Goal: Task Accomplishment & Management: Manage account settings

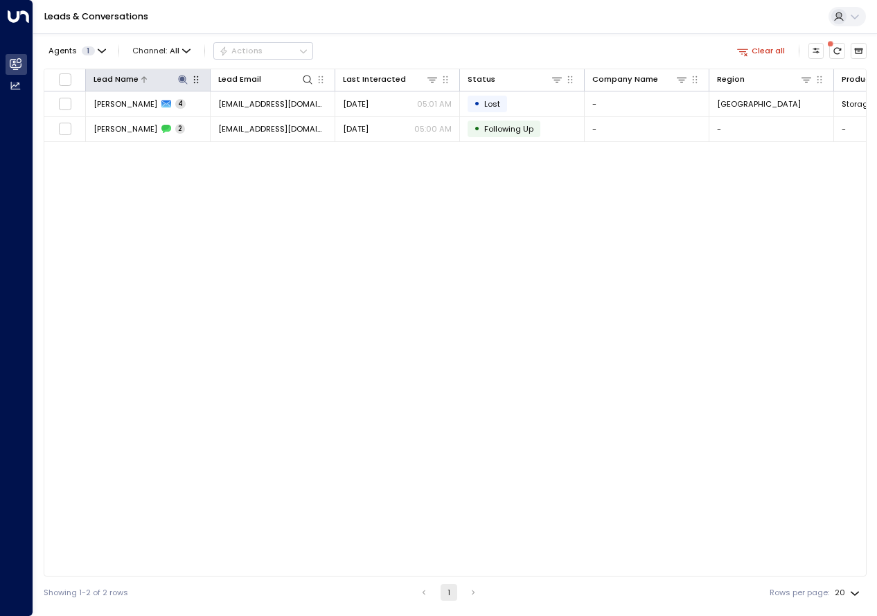
click at [184, 78] on icon at bounding box center [182, 79] width 11 height 11
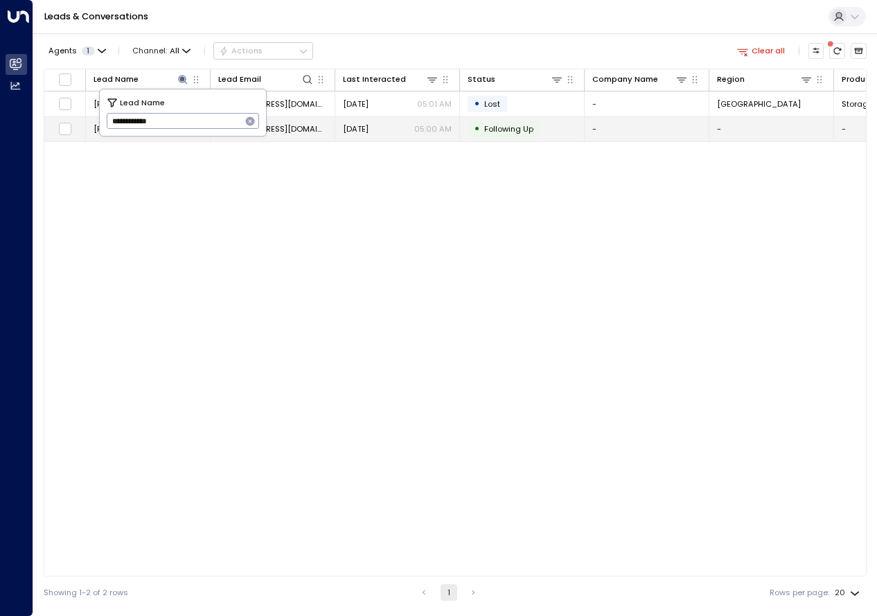
drag, startPoint x: 184, startPoint y: 122, endPoint x: 78, endPoint y: 126, distance: 106.8
click at [78, 126] on body "**********" at bounding box center [438, 304] width 877 height 608
drag, startPoint x: 78, startPoint y: 126, endPoint x: 111, endPoint y: 118, distance: 34.1
click at [111, 118] on tr "Brenda Grant 2 brendag167@yahoo.co.uk Oct 03, 2025 05:00 AM • Following Up - - …" at bounding box center [813, 129] width 1538 height 25
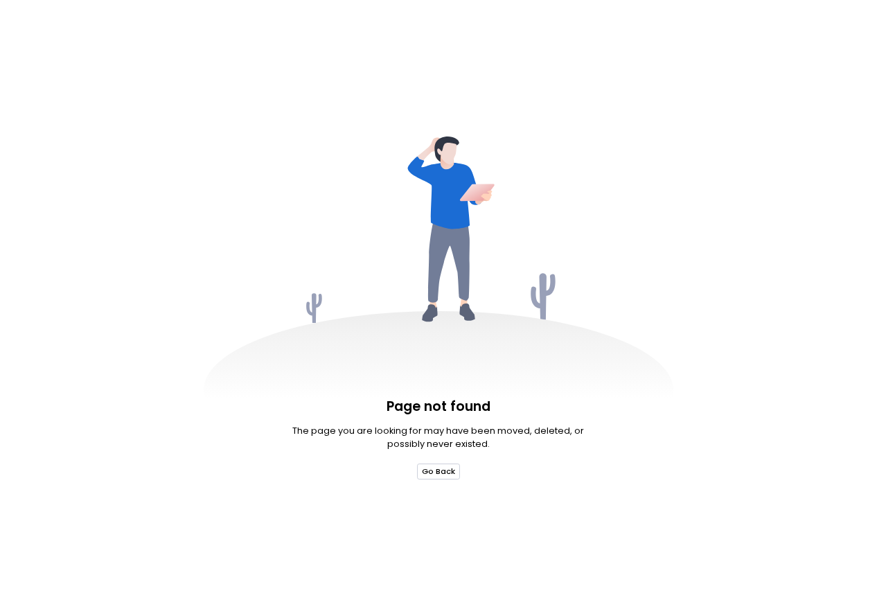
click at [433, 469] on button "Go Back" at bounding box center [439, 471] width 44 height 15
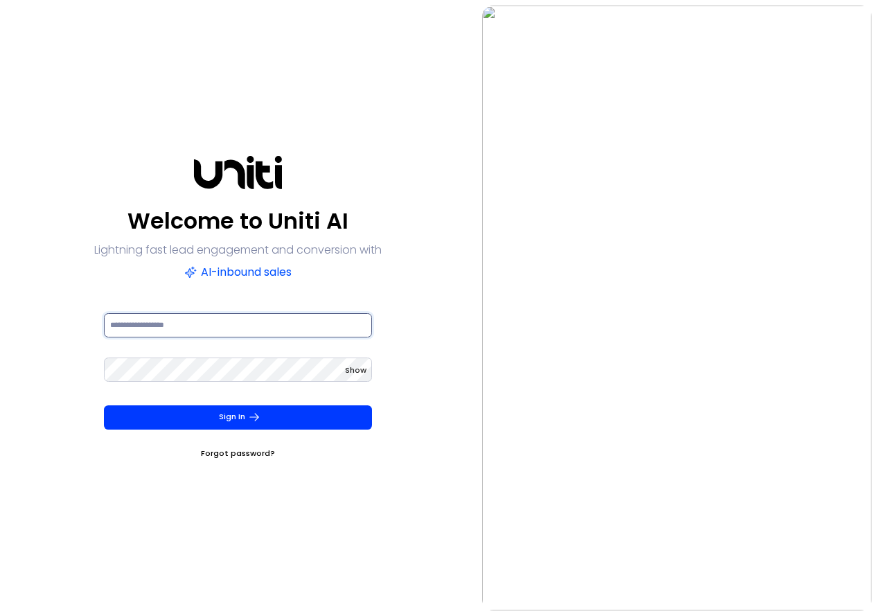
click at [224, 326] on input at bounding box center [238, 325] width 268 height 24
type input "**********"
click at [104, 405] on button "Sign In" at bounding box center [238, 417] width 268 height 24
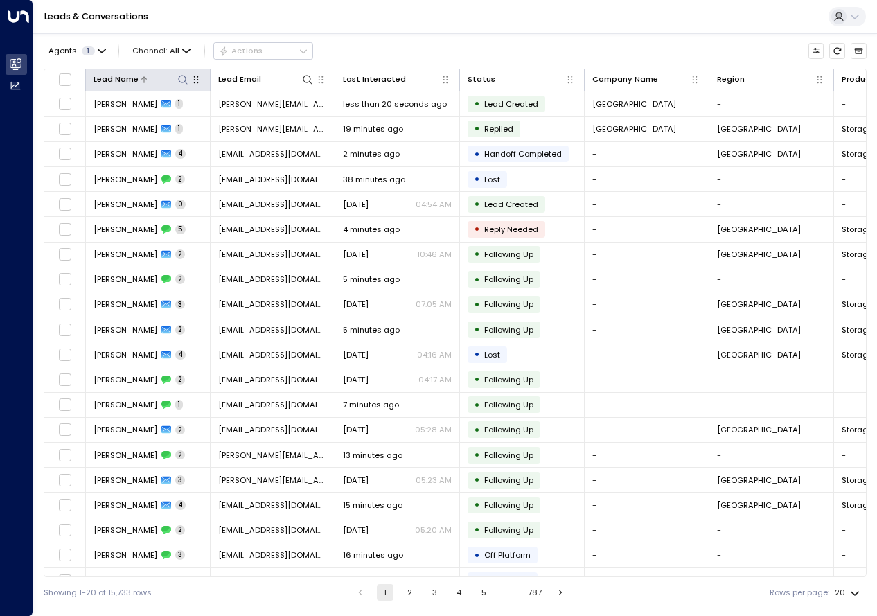
click at [180, 76] on icon at bounding box center [182, 79] width 11 height 11
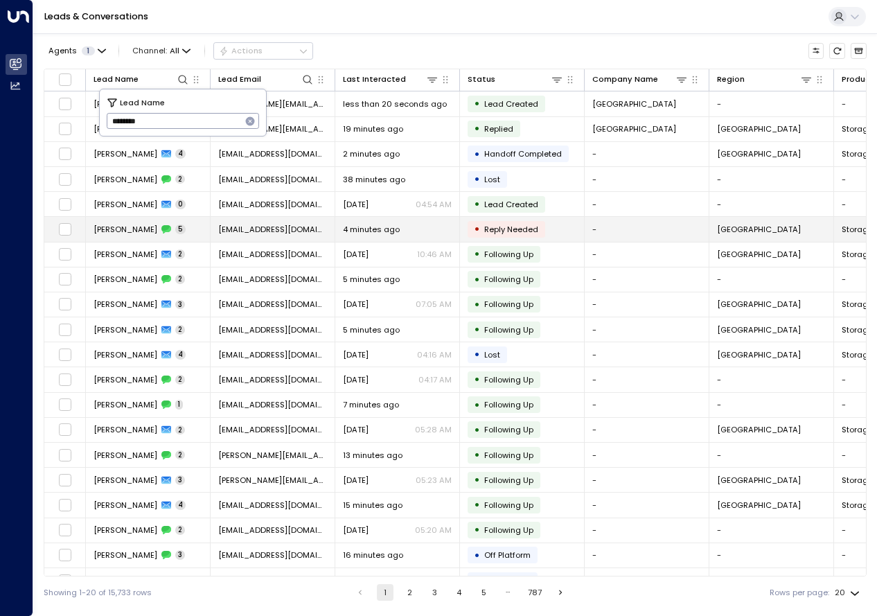
type input "********"
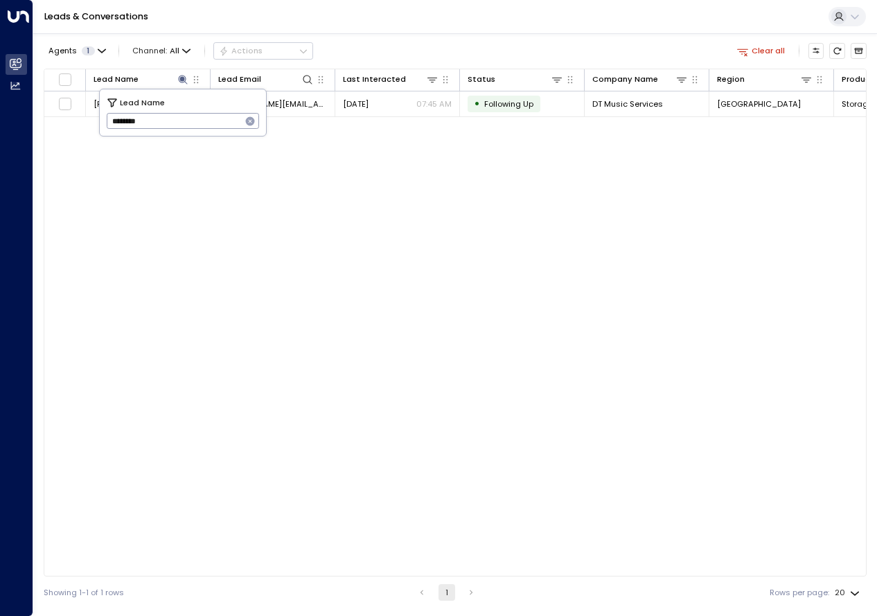
drag, startPoint x: 224, startPoint y: 252, endPoint x: 215, endPoint y: 242, distance: 13.2
click at [225, 252] on div "Lead Name Lead Email Last Interacted Status Company Name Region Product # of pe…" at bounding box center [455, 323] width 823 height 508
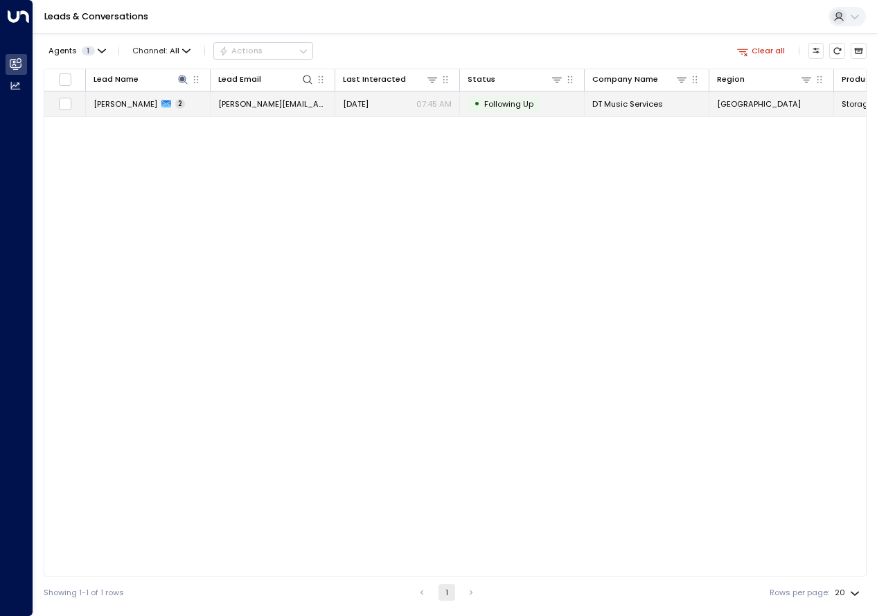
click at [114, 105] on span "Dan Tigg" at bounding box center [126, 103] width 64 height 11
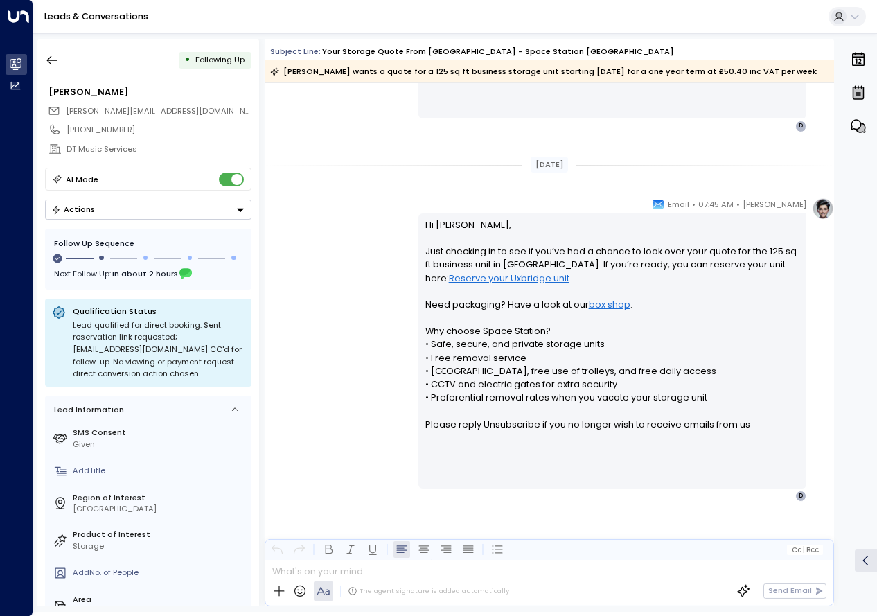
scroll to position [745, 0]
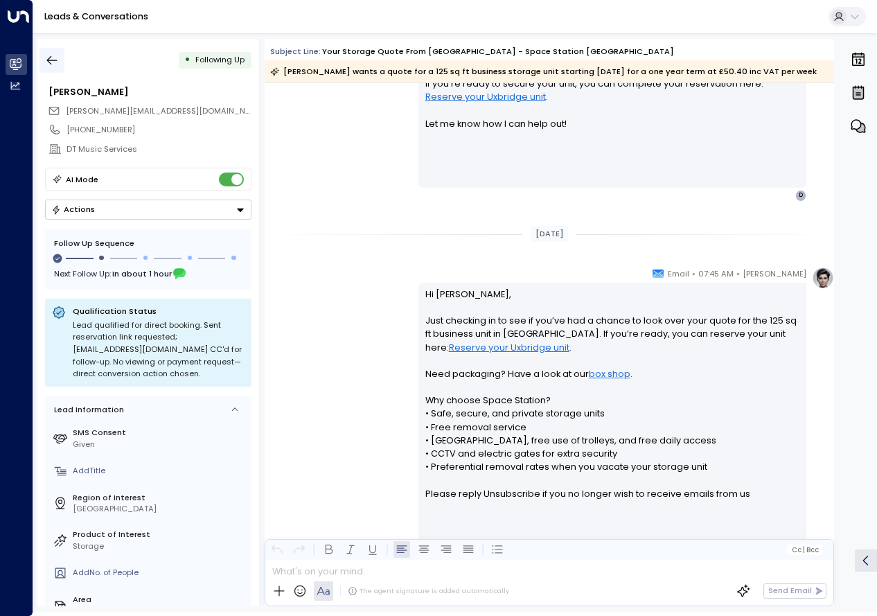
click at [54, 59] on icon "button" at bounding box center [52, 60] width 14 height 14
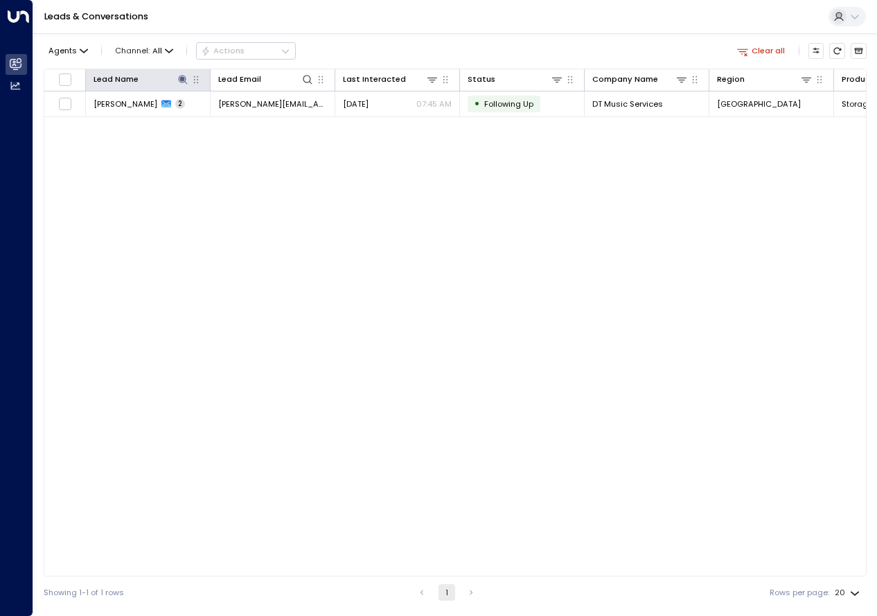
click at [175, 87] on th "Lead Name" at bounding box center [148, 80] width 125 height 22
click at [184, 78] on icon at bounding box center [182, 79] width 11 height 11
drag, startPoint x: 128, startPoint y: 125, endPoint x: 114, endPoint y: 125, distance: 14.6
click at [114, 125] on input "********" at bounding box center [174, 121] width 135 height 23
type input "**********"
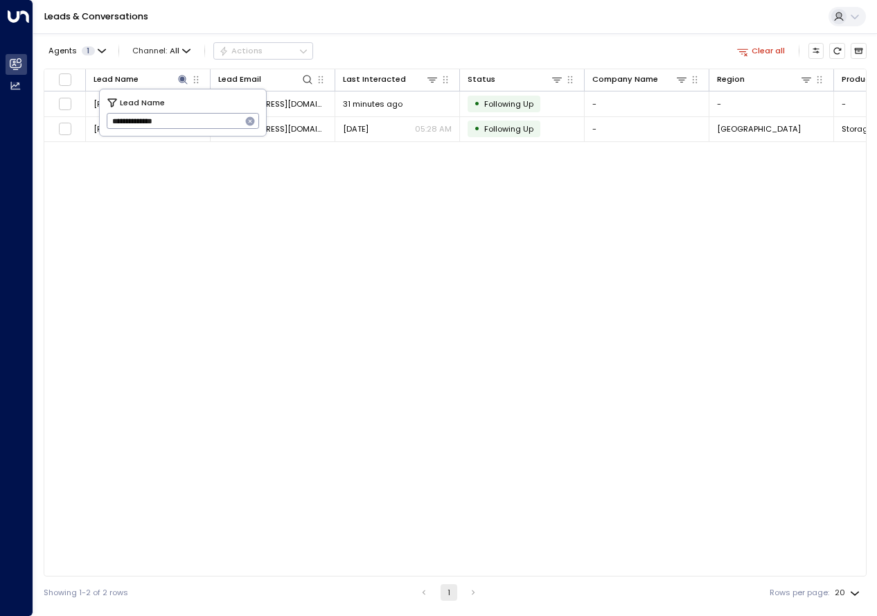
click at [299, 333] on div "Lead Name Lead Email Last Interacted Status Company Name Region Product # of pe…" at bounding box center [455, 323] width 823 height 508
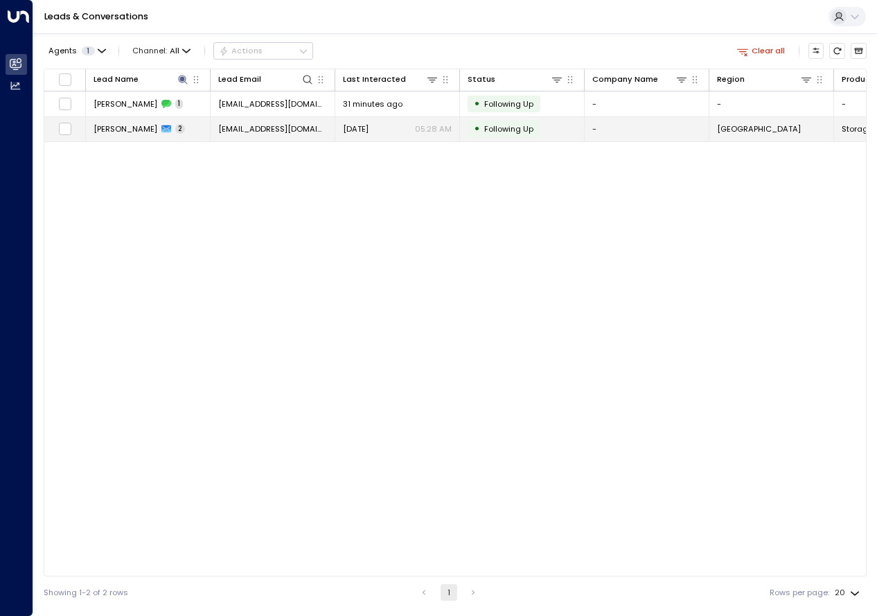
click at [132, 127] on span "Lorna Endacott" at bounding box center [126, 128] width 64 height 11
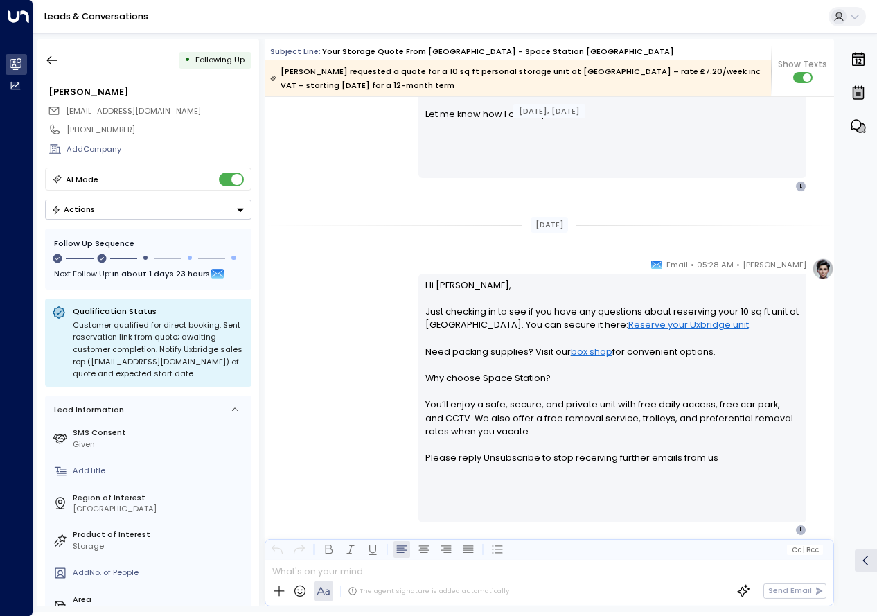
scroll to position [974, 0]
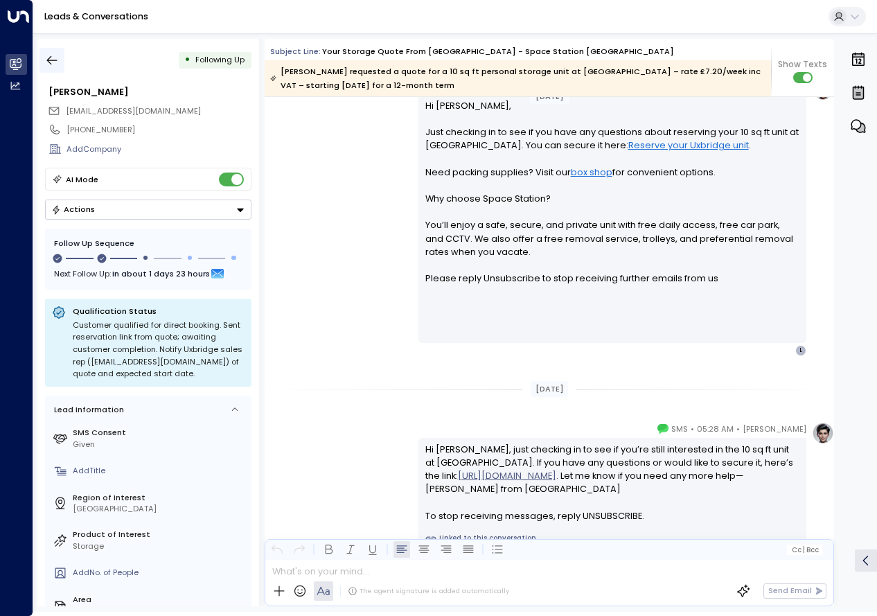
click at [52, 64] on icon "button" at bounding box center [52, 60] width 14 height 14
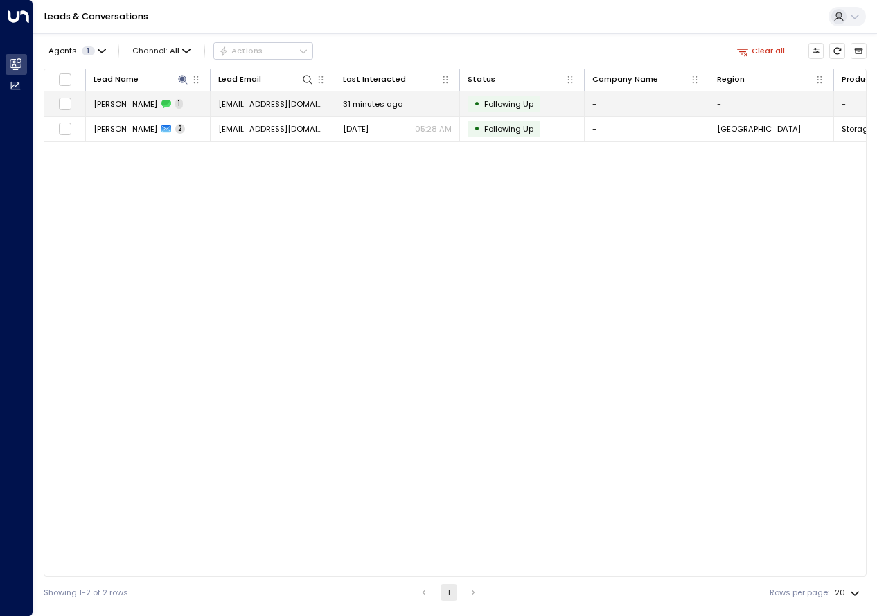
click at [134, 102] on span "Lorna Endacott" at bounding box center [126, 103] width 64 height 11
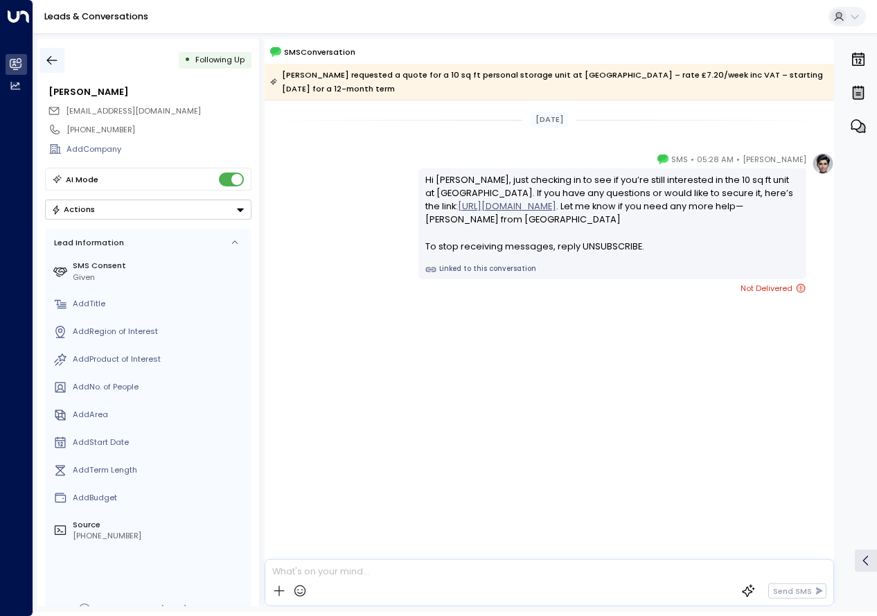
click at [56, 62] on icon "button" at bounding box center [52, 60] width 14 height 14
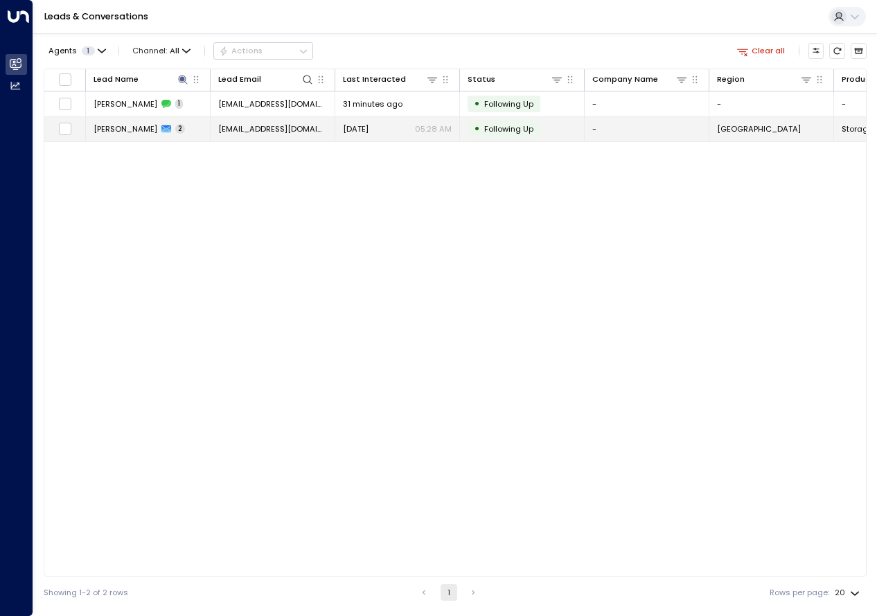
click at [126, 134] on span "Lorna Endacott" at bounding box center [126, 128] width 64 height 11
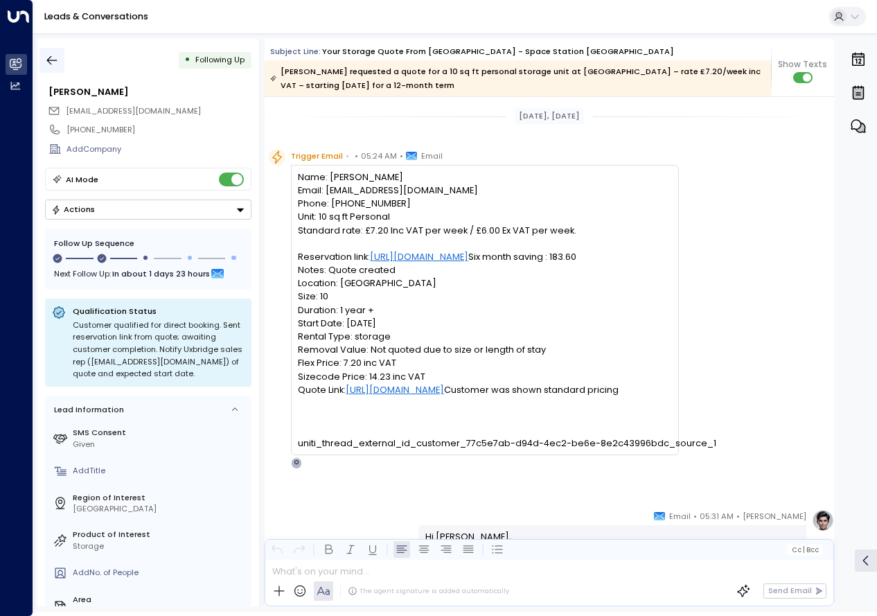
click at [46, 55] on icon "button" at bounding box center [52, 60] width 14 height 14
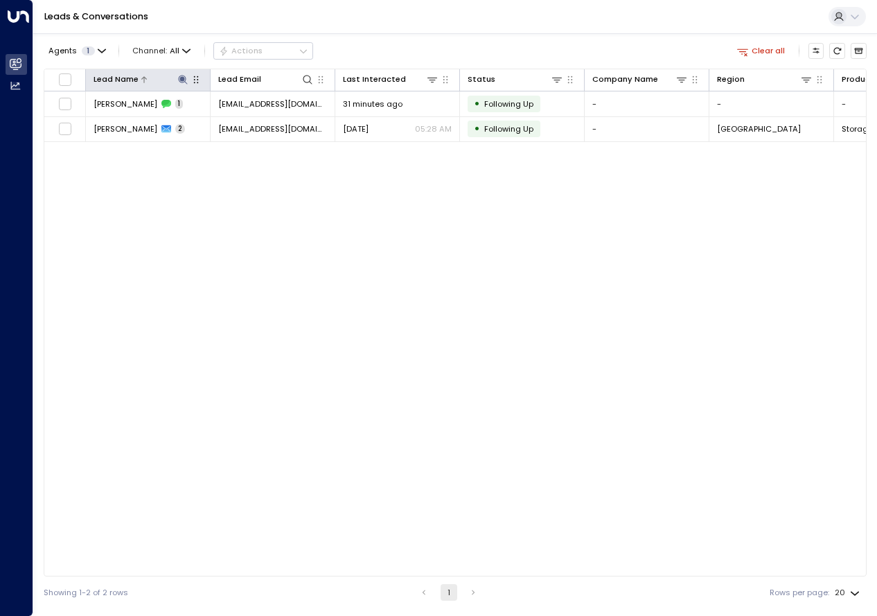
click at [183, 78] on icon at bounding box center [182, 79] width 9 height 9
type input "**********"
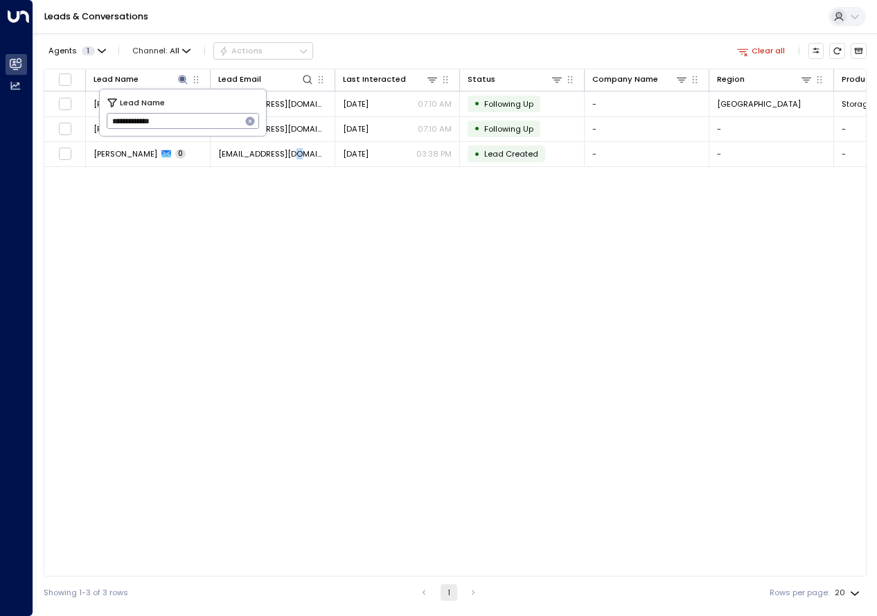
click at [297, 360] on div "Lead Name Lead Email Last Interacted Status Company Name Region Product # of pe…" at bounding box center [455, 323] width 823 height 508
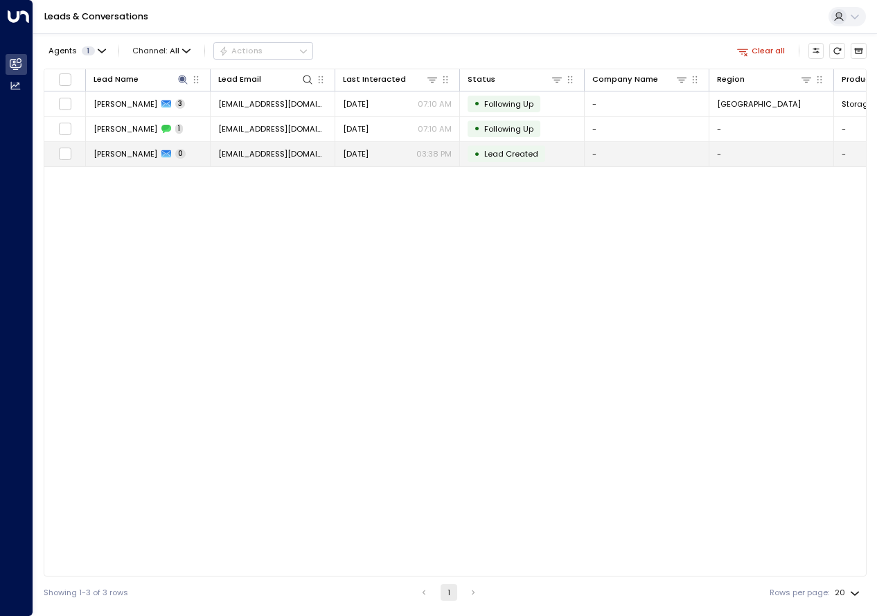
click at [124, 150] on span "Courtney Todd" at bounding box center [126, 153] width 64 height 11
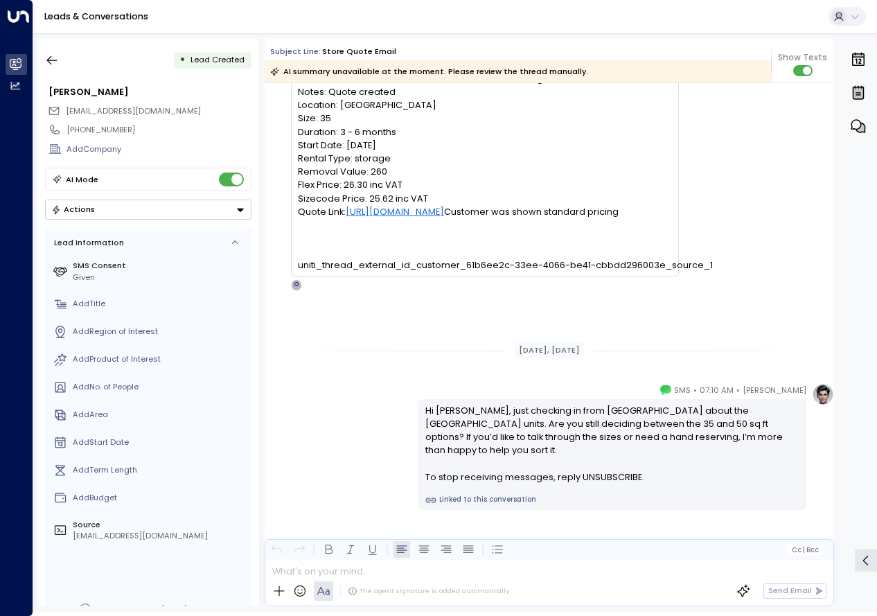
scroll to position [166, 0]
click at [53, 60] on icon "button" at bounding box center [52, 60] width 10 height 9
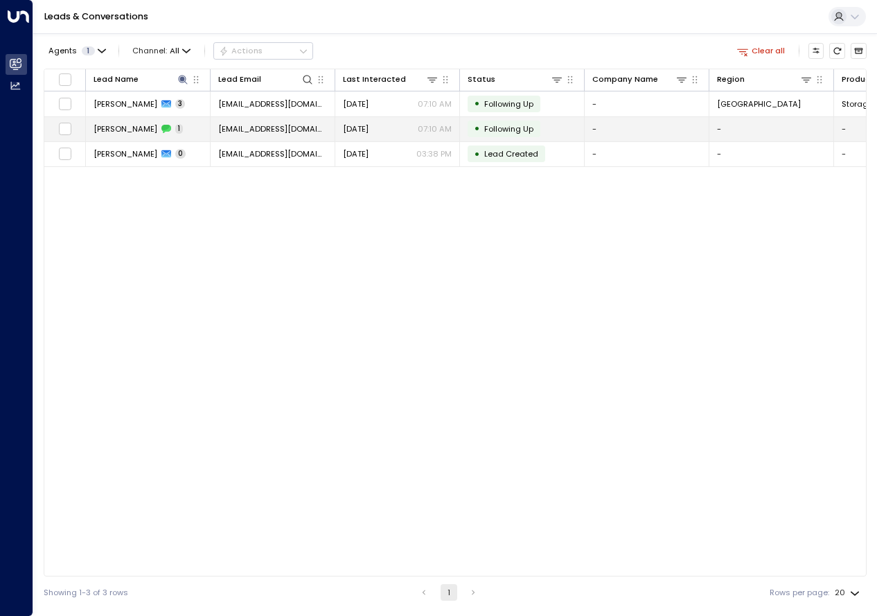
click at [141, 122] on td "Courtney Todd 1" at bounding box center [148, 129] width 125 height 24
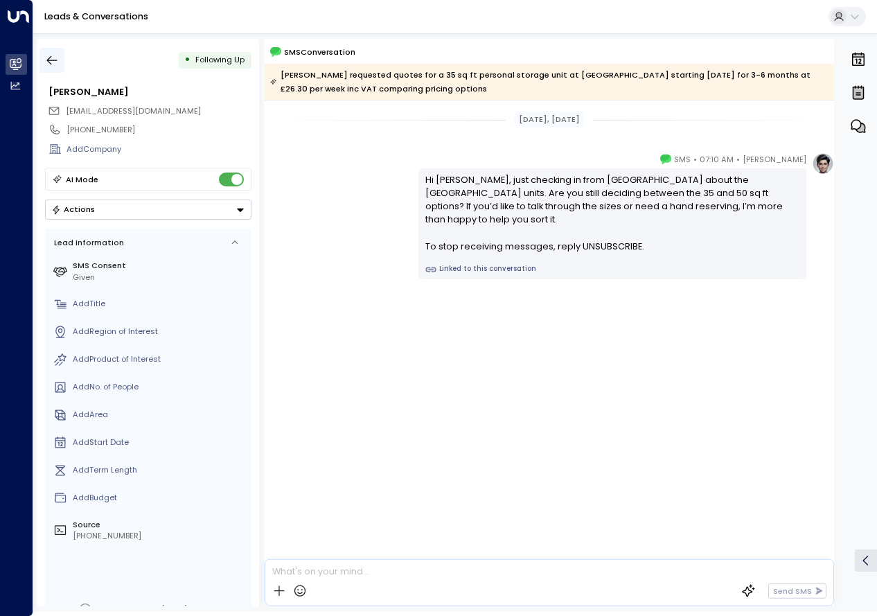
click at [56, 59] on icon "button" at bounding box center [52, 60] width 14 height 14
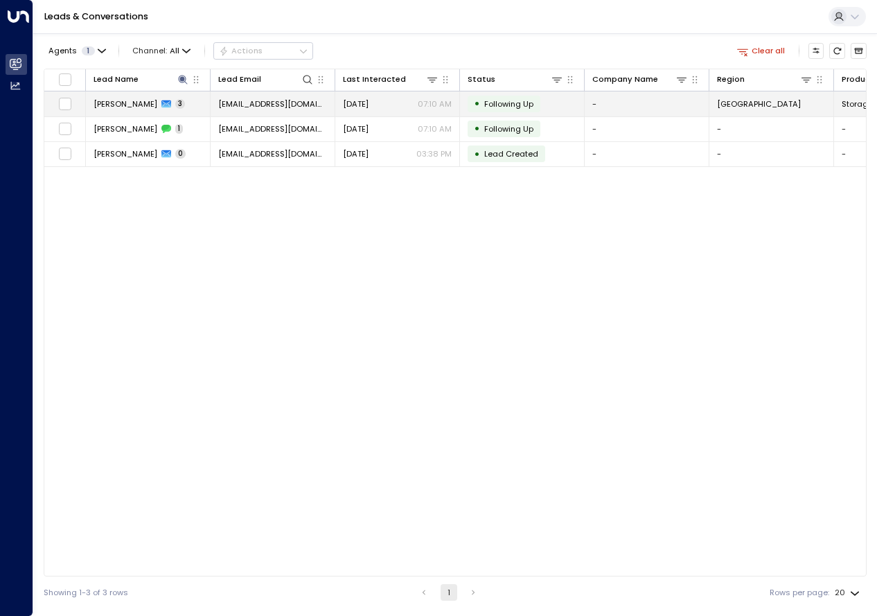
click at [161, 103] on icon at bounding box center [166, 104] width 10 height 8
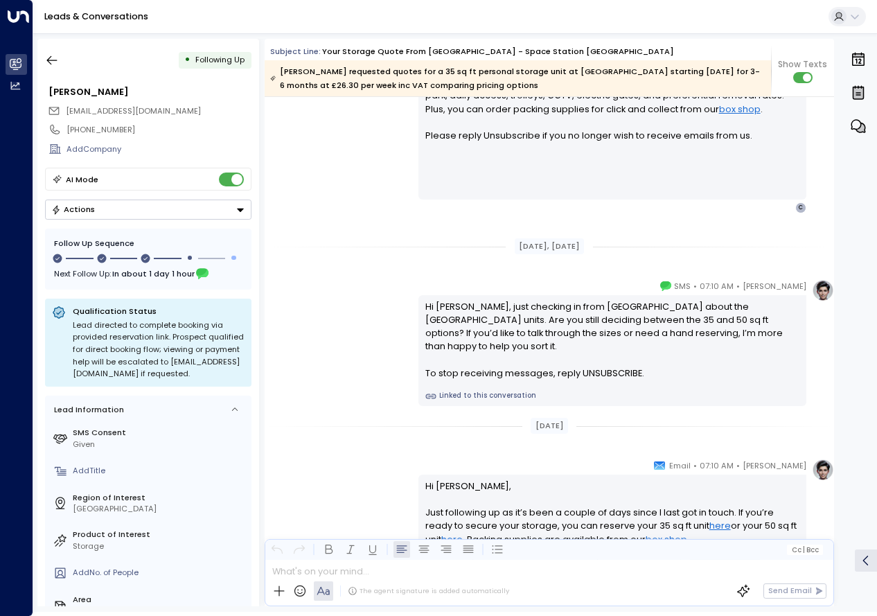
scroll to position [973, 0]
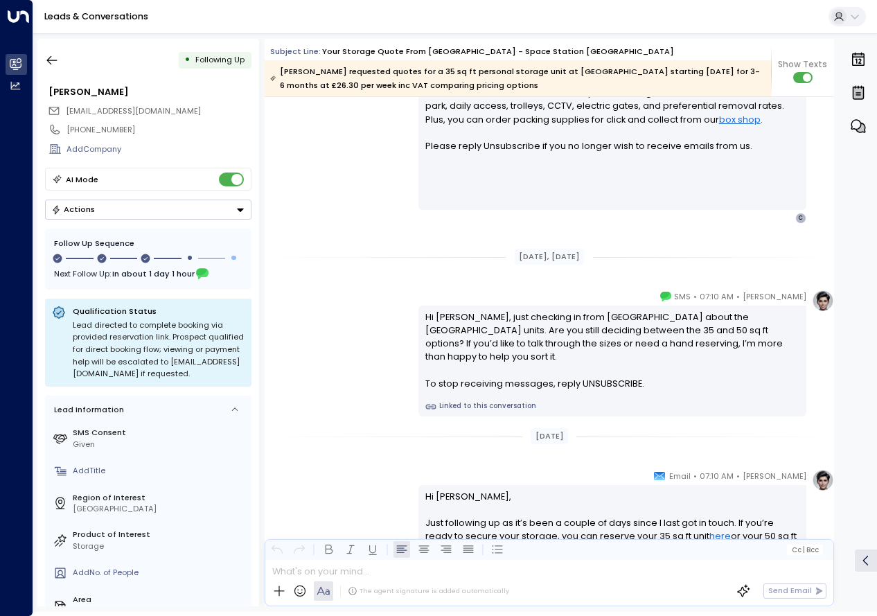
click at [334, 439] on div "Yesterday" at bounding box center [550, 436] width 570 height 16
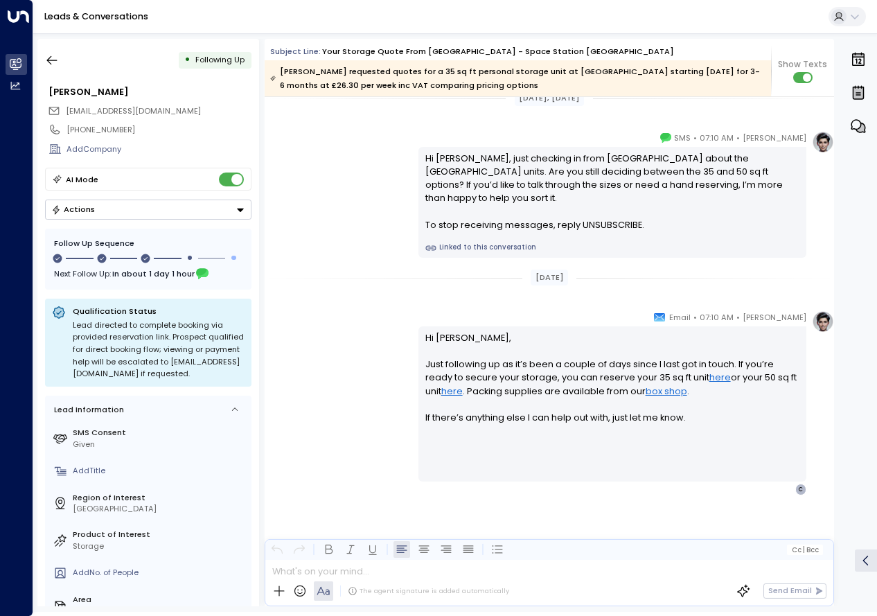
click at [346, 457] on div "Olivia Parker • 07:10 AM • Email Hi Courtney, Just following up as it’s been a …" at bounding box center [550, 402] width 570 height 185
click at [51, 64] on icon "button" at bounding box center [52, 60] width 10 height 9
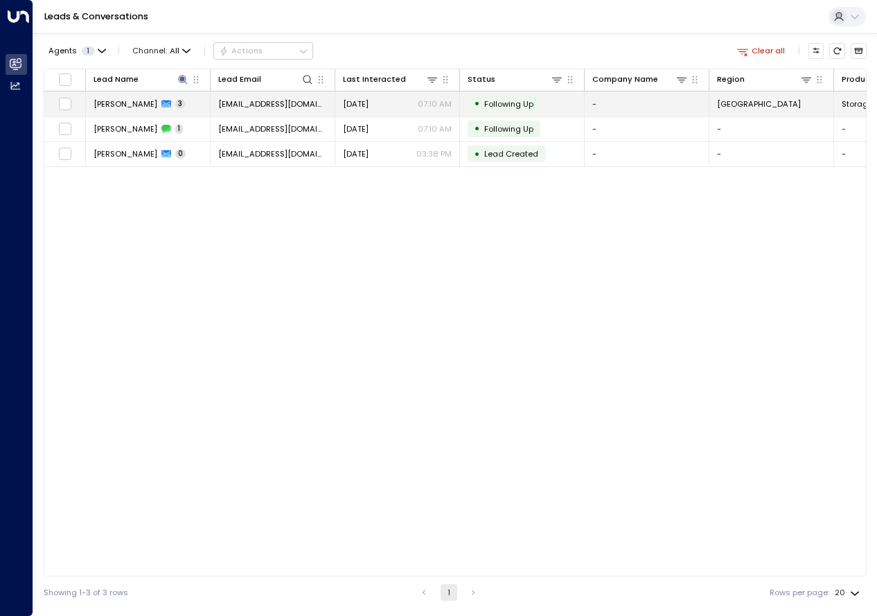
click at [152, 103] on div "Courtney Todd 3" at bounding box center [139, 103] width 91 height 11
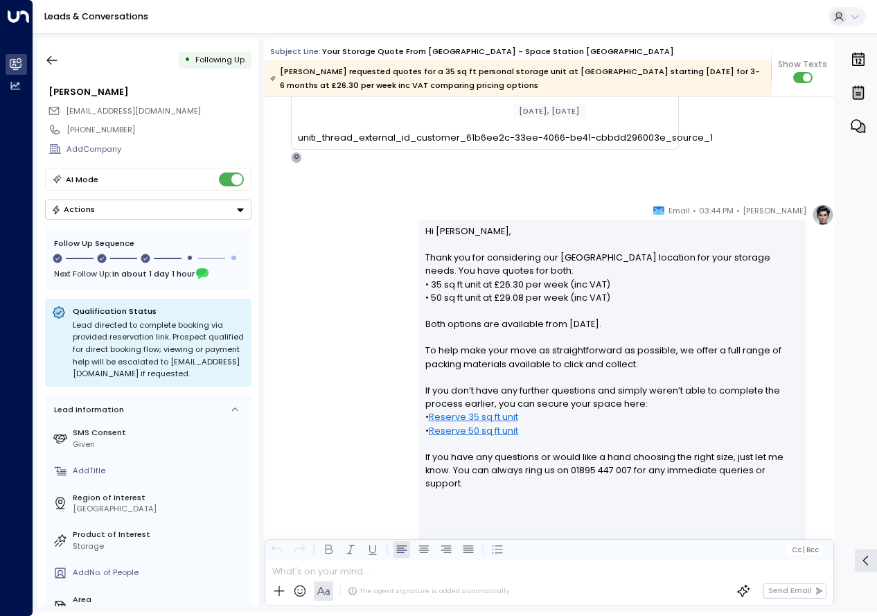
scroll to position [301, 0]
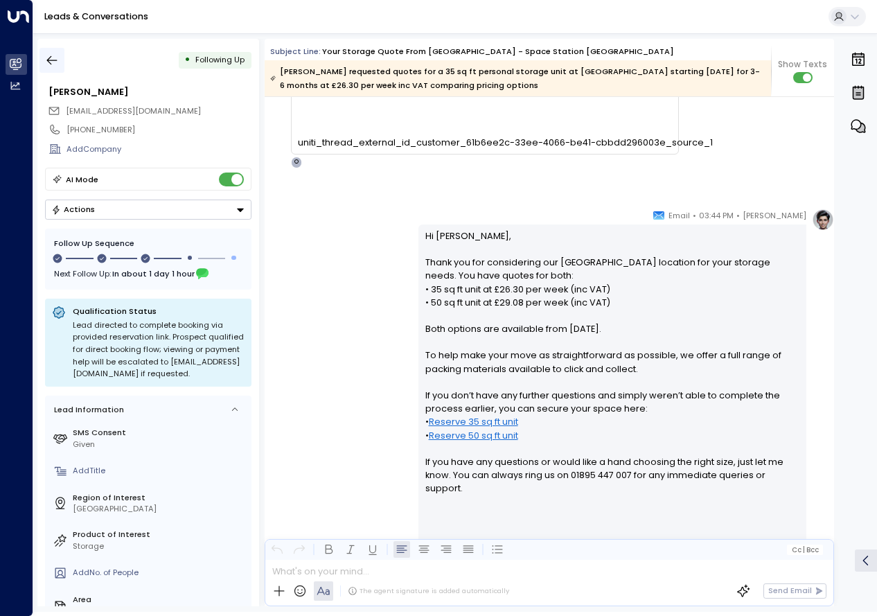
click at [53, 57] on icon "button" at bounding box center [52, 60] width 14 height 14
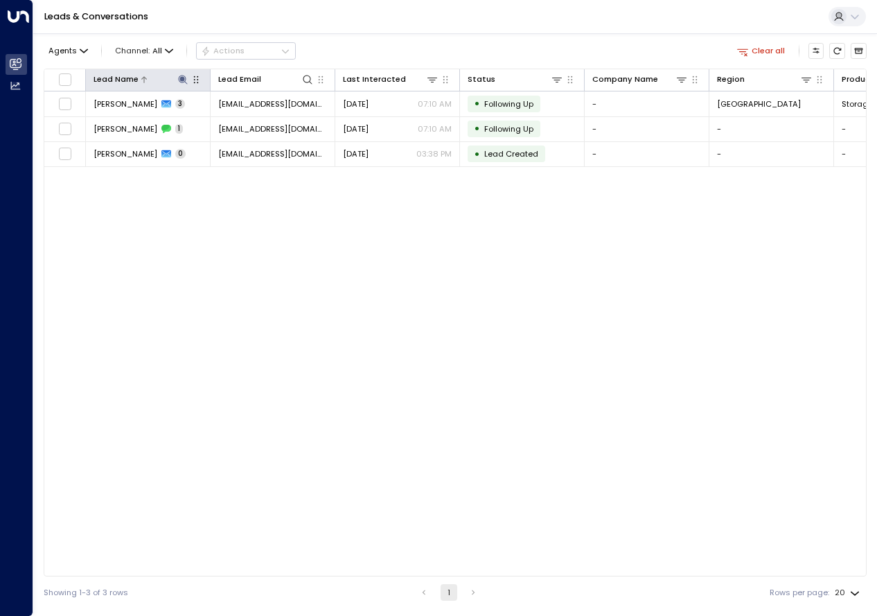
click at [182, 79] on icon at bounding box center [182, 79] width 9 height 9
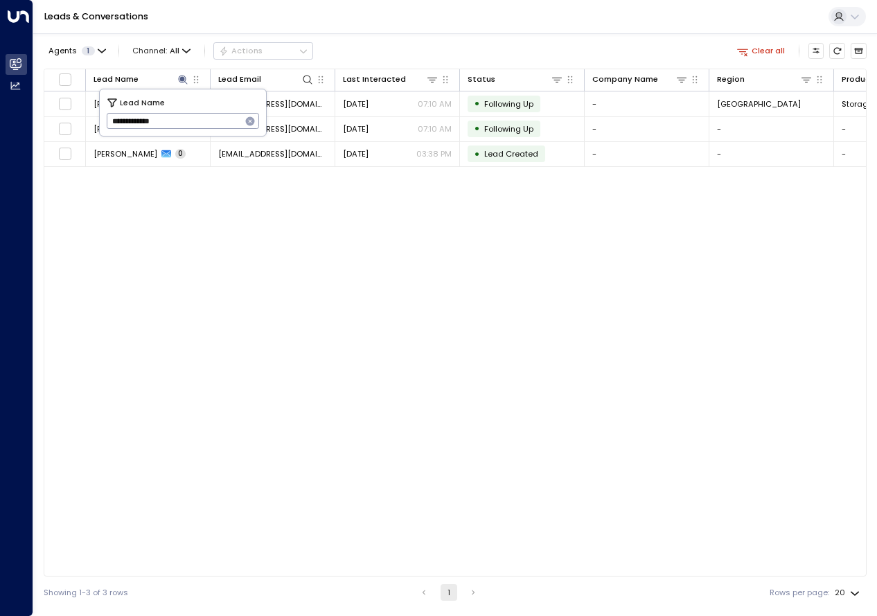
type input "**********"
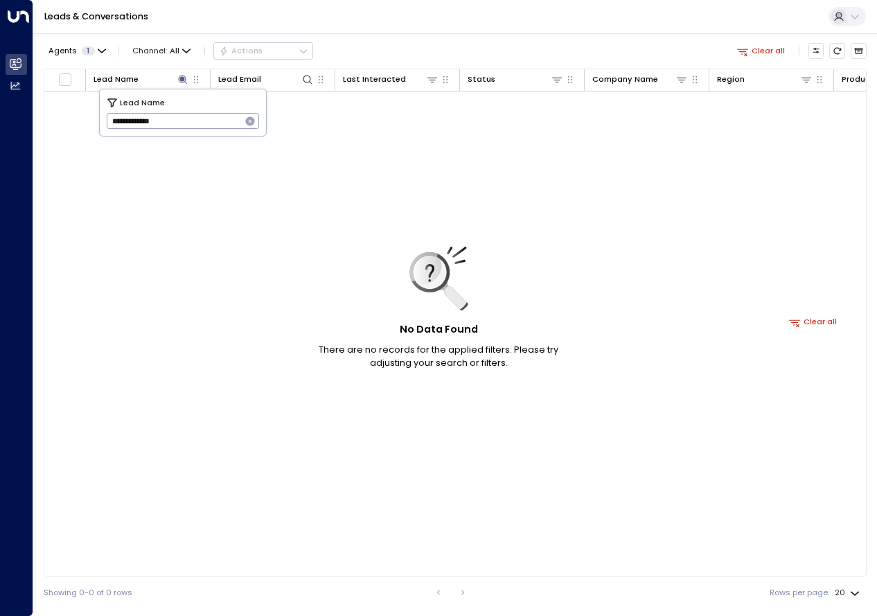
click at [225, 301] on div "No Data Found There are no records for the applied filters. Please try adjustin…" at bounding box center [813, 321] width 1538 height 461
click at [181, 85] on icon at bounding box center [182, 79] width 11 height 11
type input "**********"
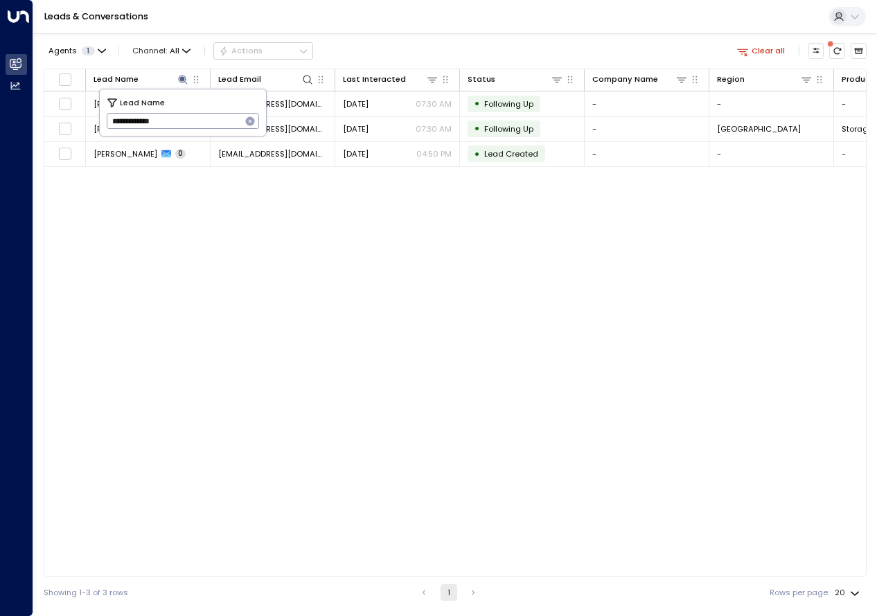
click at [397, 314] on div "Lead Name Lead Email Last Interacted Status Company Name Region Product # of pe…" at bounding box center [455, 323] width 823 height 508
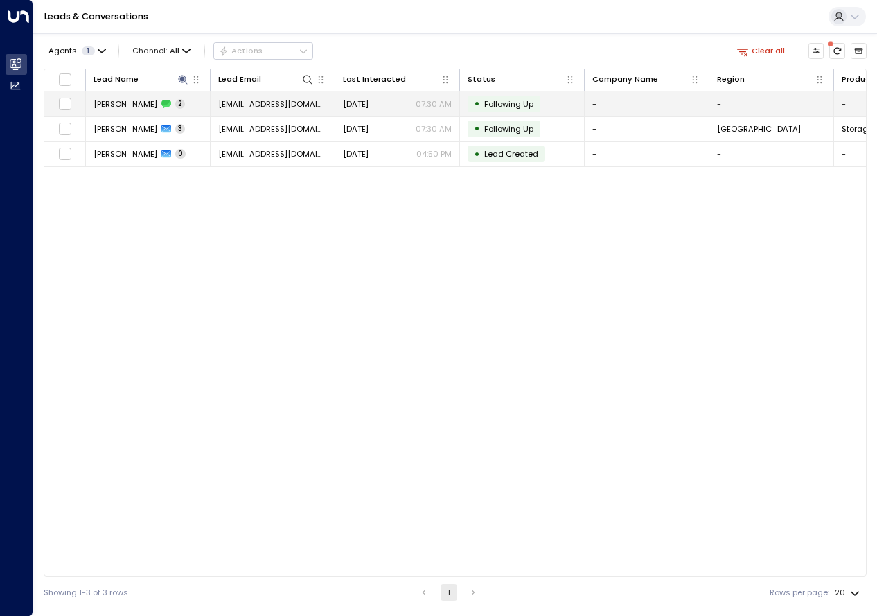
click at [141, 106] on span "Monica Hollis" at bounding box center [126, 103] width 64 height 11
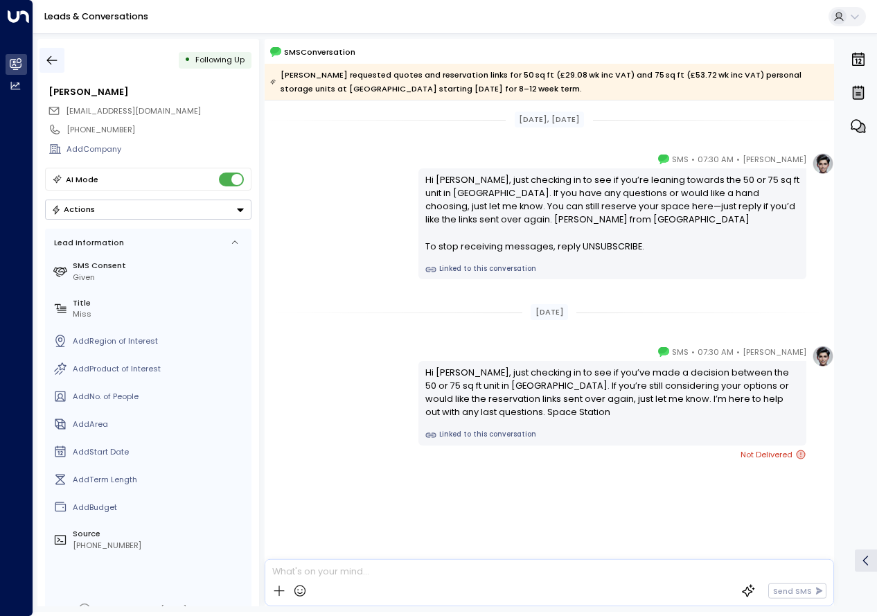
click at [47, 60] on icon "button" at bounding box center [52, 60] width 10 height 9
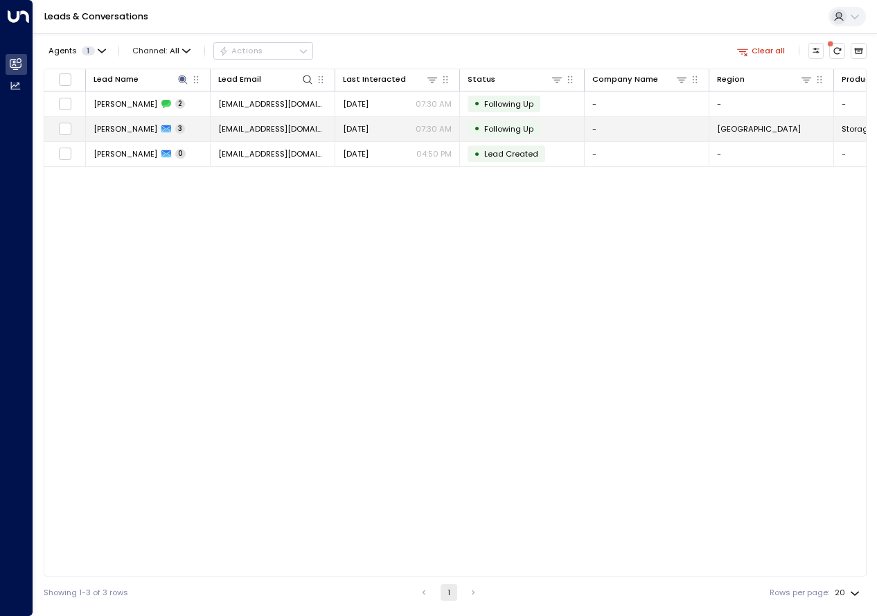
click at [161, 127] on div "Monica Hollis 3" at bounding box center [139, 128] width 91 height 11
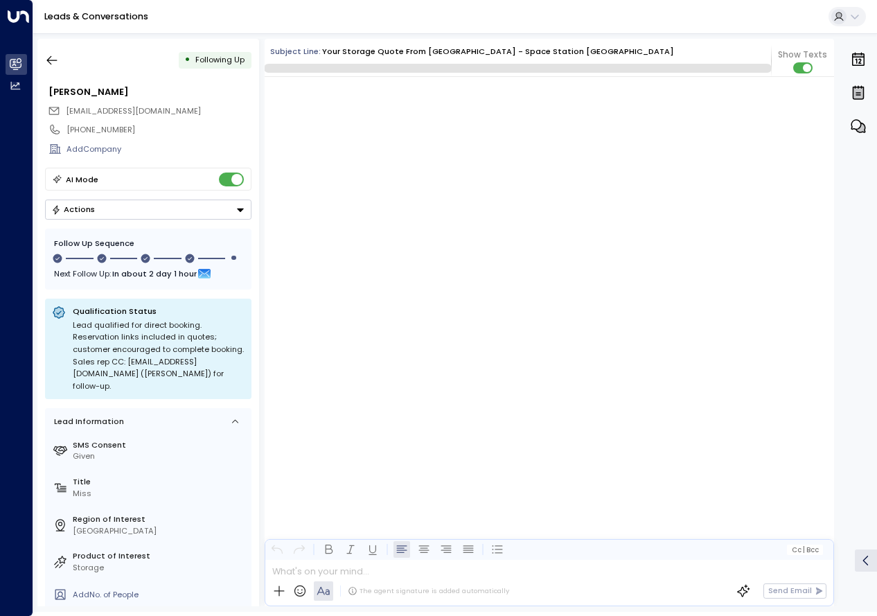
scroll to position [1253, 0]
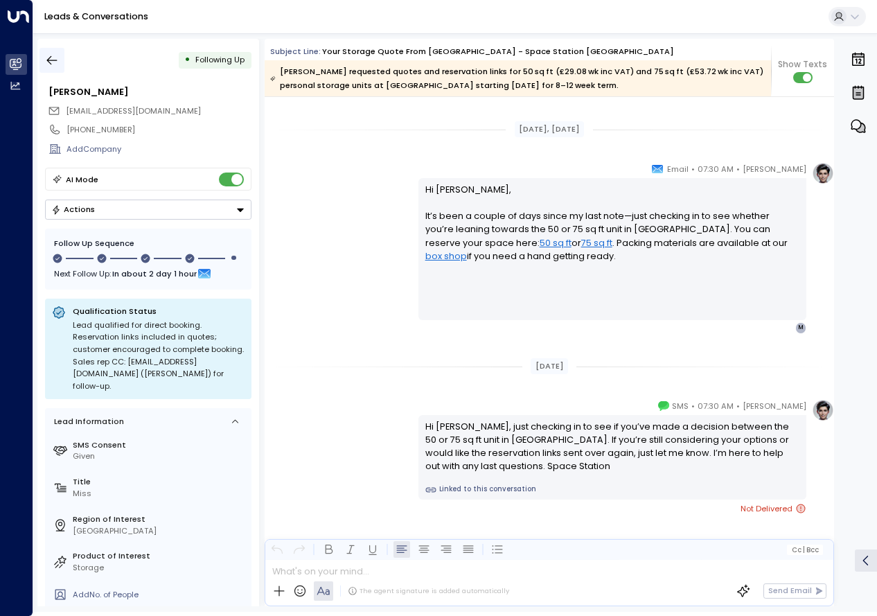
click at [51, 62] on icon "button" at bounding box center [52, 60] width 14 height 14
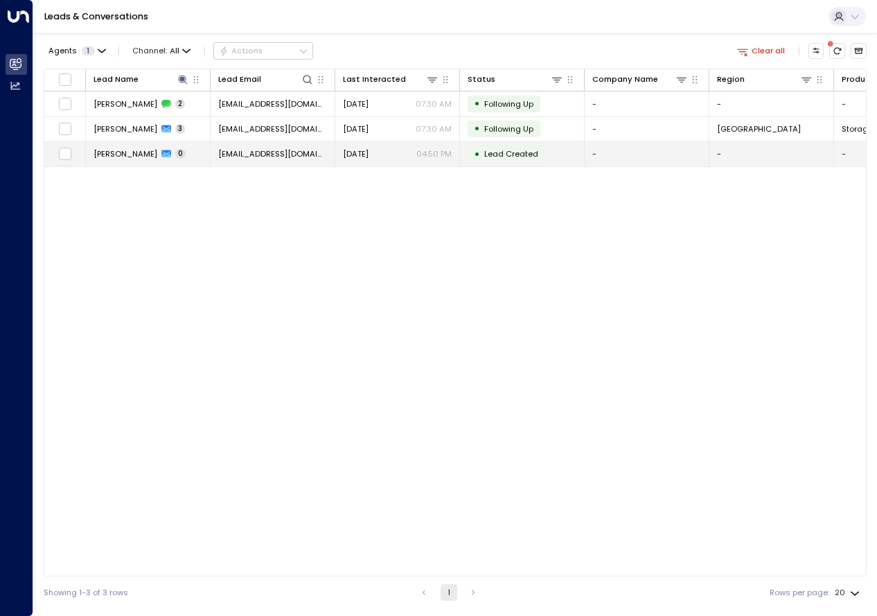
click at [203, 157] on td "Monica Hollis 0" at bounding box center [148, 154] width 125 height 24
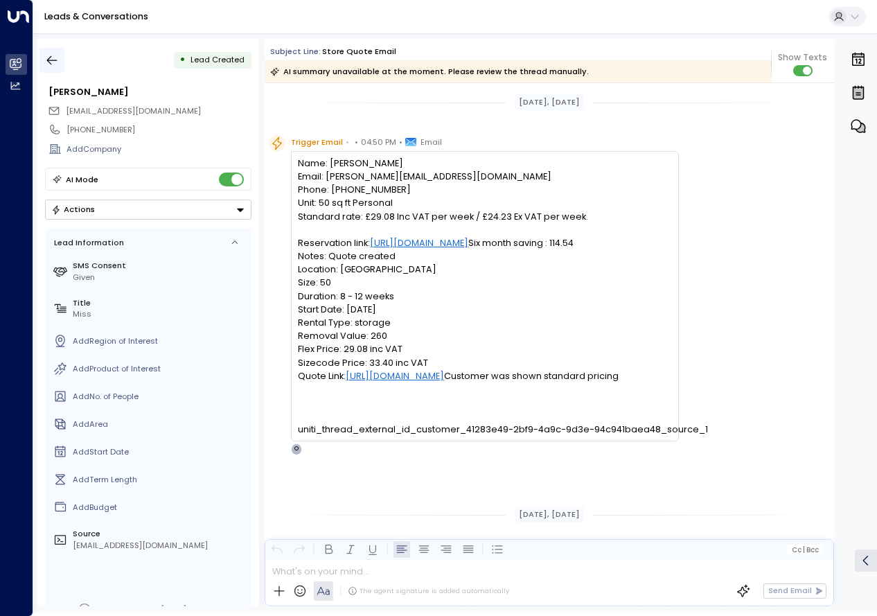
click at [50, 58] on icon "button" at bounding box center [52, 60] width 14 height 14
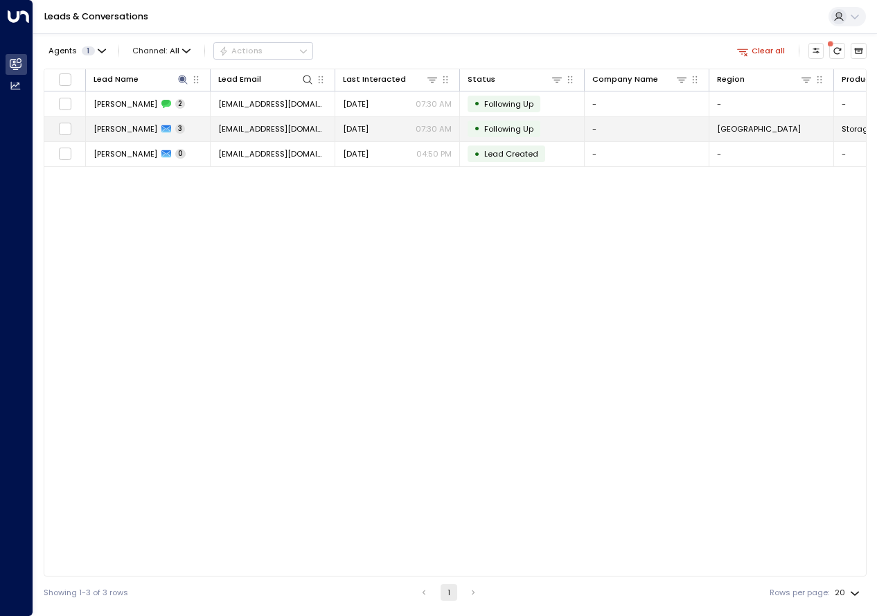
click at [136, 127] on span "Monica Hollis" at bounding box center [126, 128] width 64 height 11
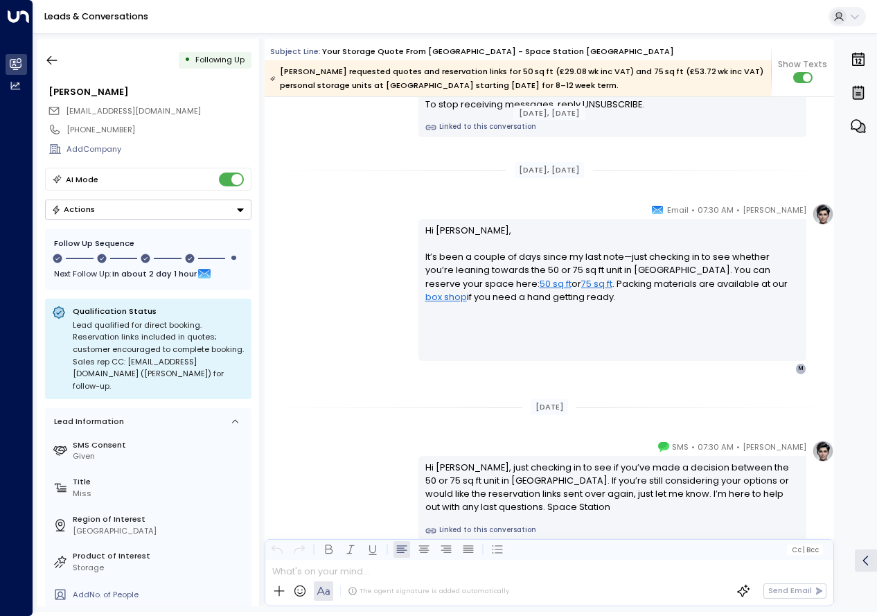
scroll to position [1273, 0]
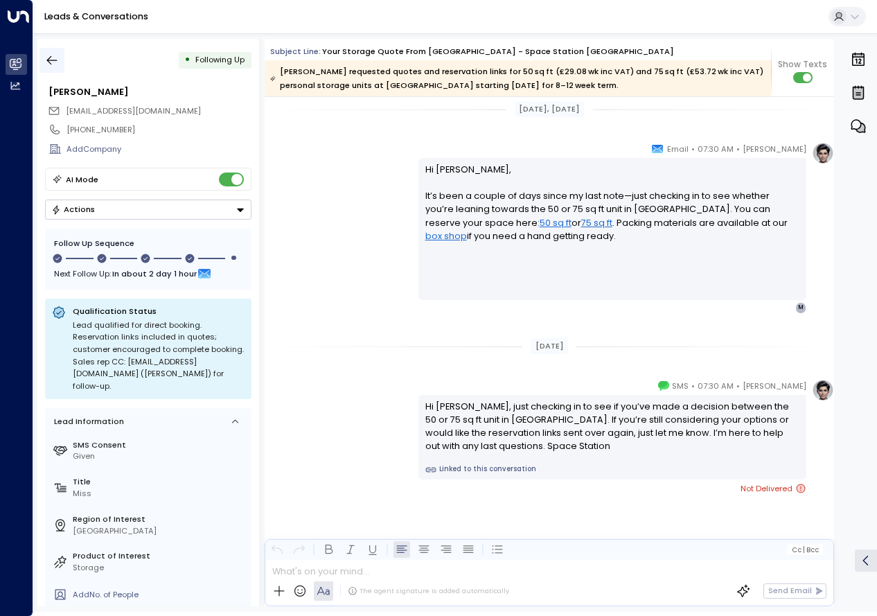
click at [54, 63] on icon "button" at bounding box center [52, 60] width 14 height 14
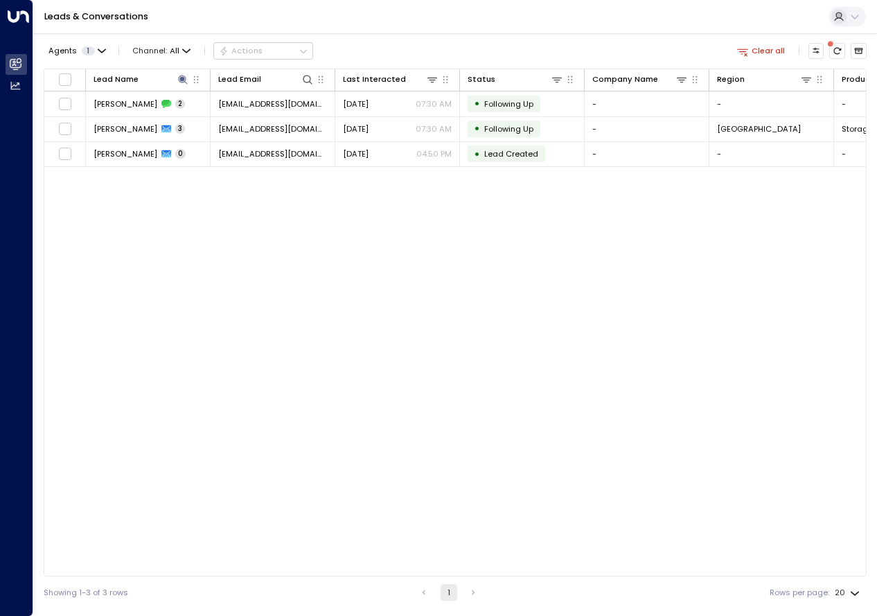
click at [576, 302] on div "Lead Name Lead Email Last Interacted Status Company Name Region Product # of pe…" at bounding box center [455, 323] width 823 height 508
